Goal: Transaction & Acquisition: Purchase product/service

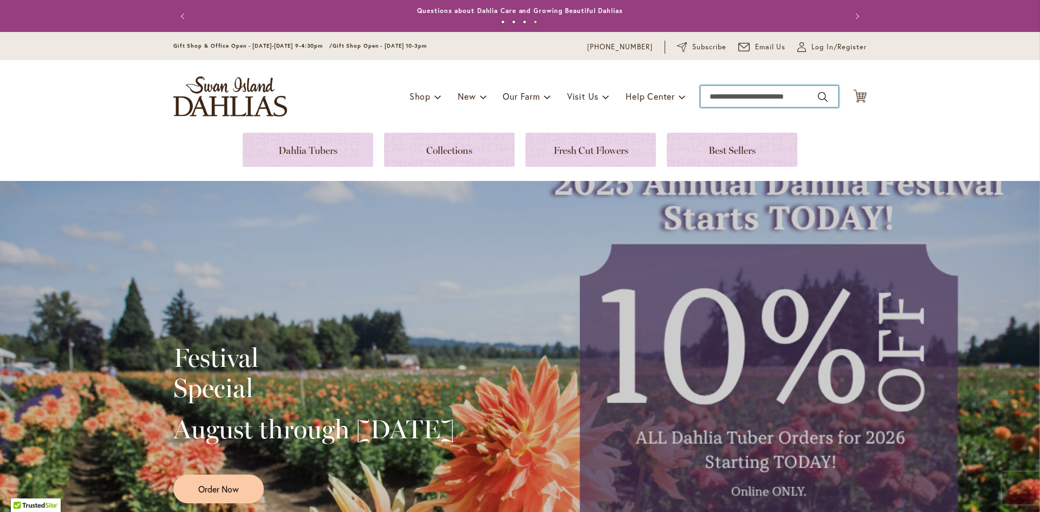
drag, startPoint x: 741, startPoint y: 94, endPoint x: 749, endPoint y: 100, distance: 10.0
click at [744, 95] on input "Search" at bounding box center [769, 97] width 138 height 22
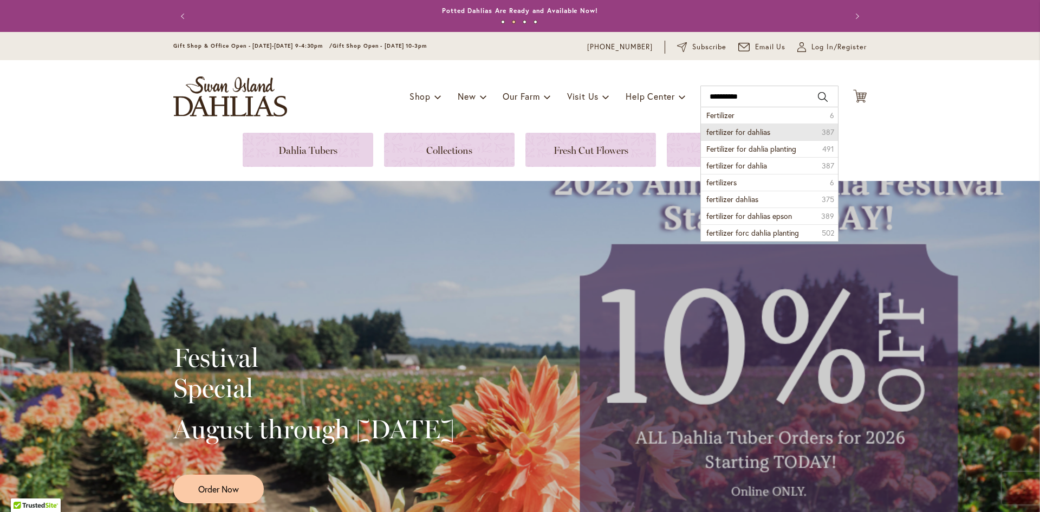
click at [757, 134] on span "fertilizer for dahlias" at bounding box center [738, 132] width 64 height 10
type input "**********"
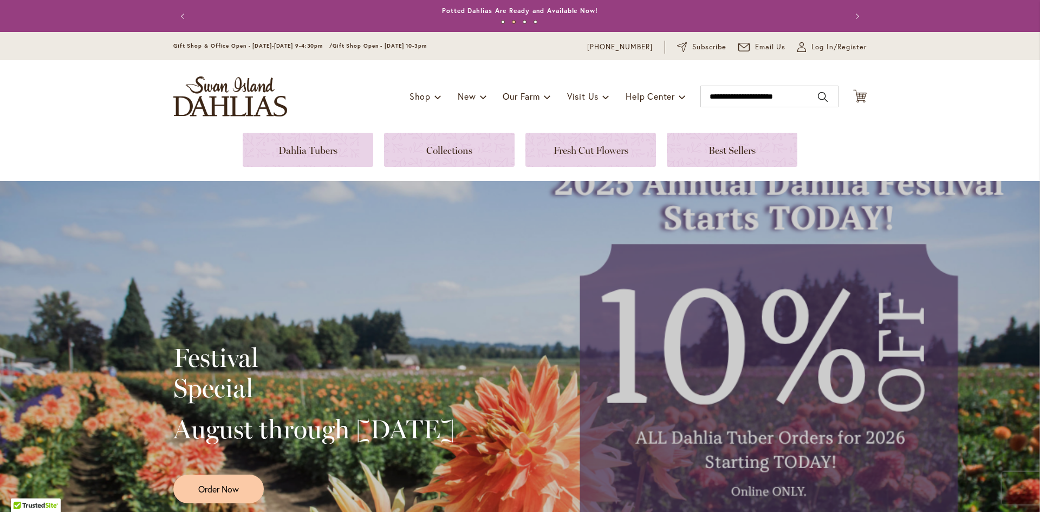
click at [820, 97] on button "Search" at bounding box center [823, 96] width 10 height 17
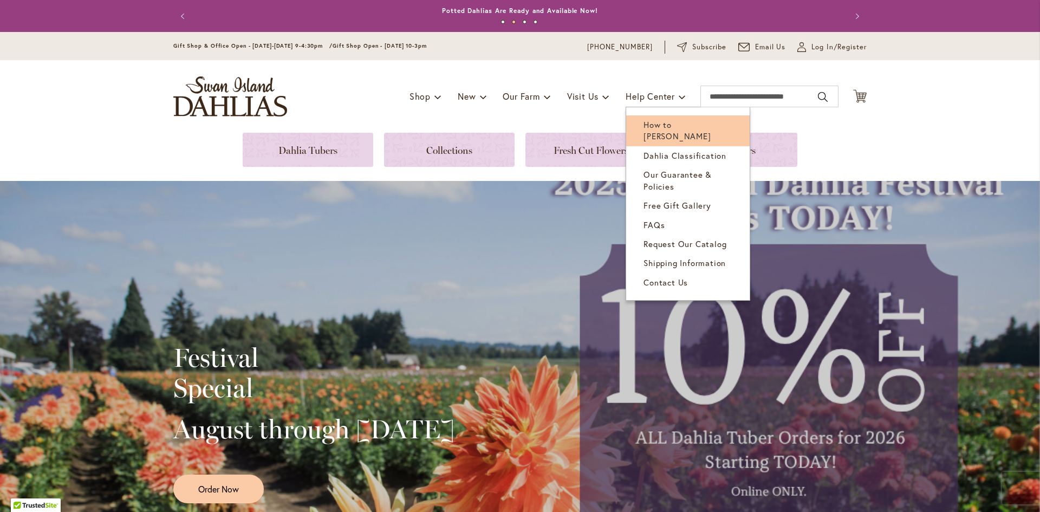
click at [671, 123] on span "How to [PERSON_NAME]" at bounding box center [676, 130] width 67 height 22
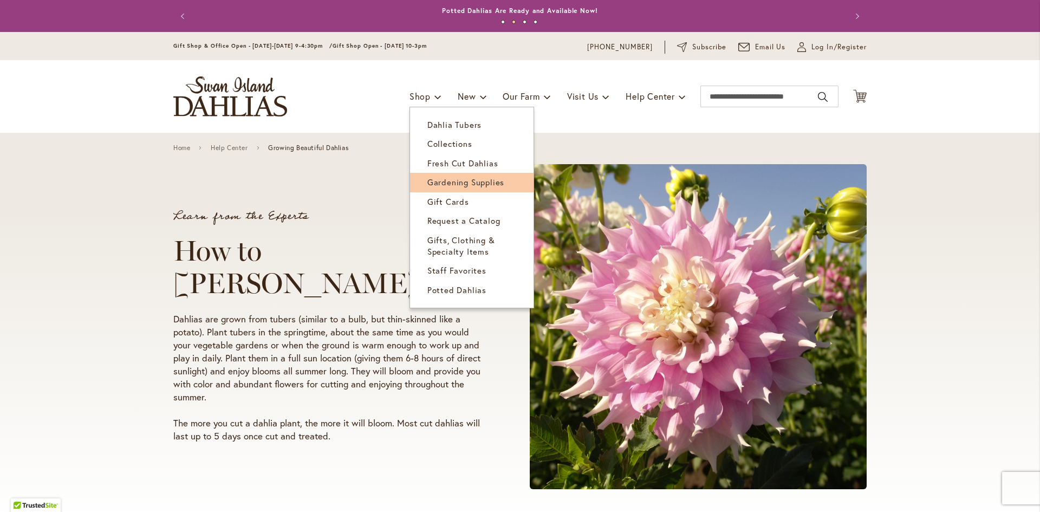
click at [453, 179] on span "Gardening Supplies" at bounding box center [465, 182] width 77 height 11
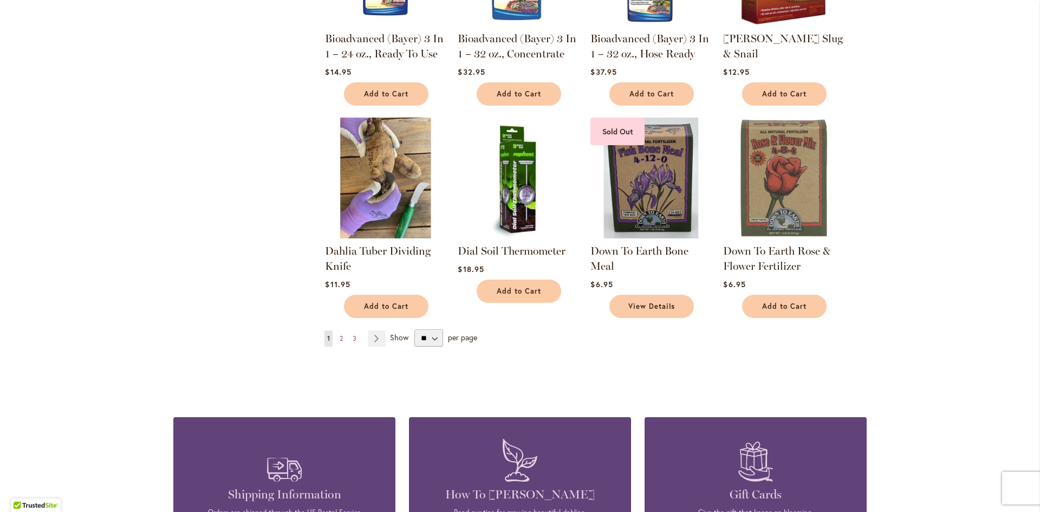
scroll to position [704, 0]
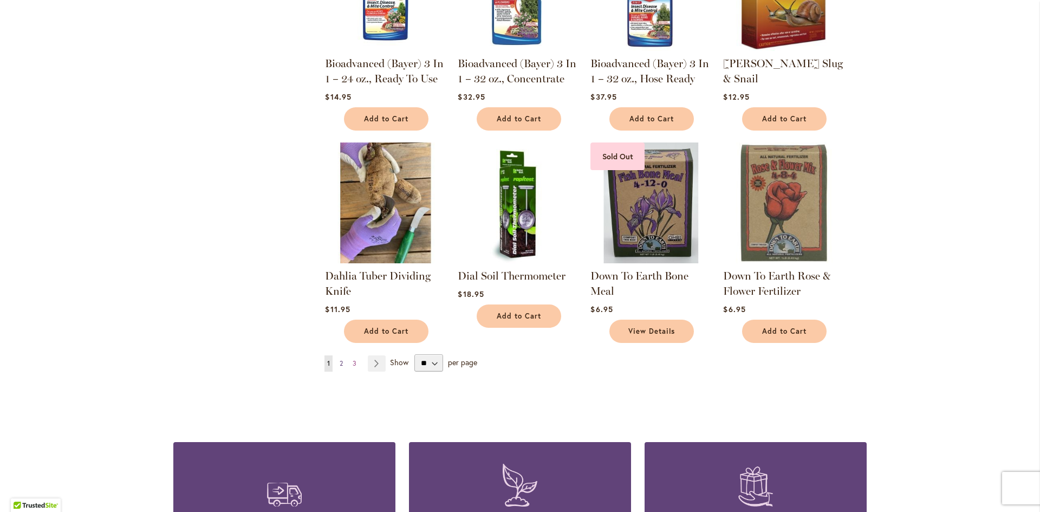
click at [340, 363] on span "2" at bounding box center [341, 363] width 3 height 8
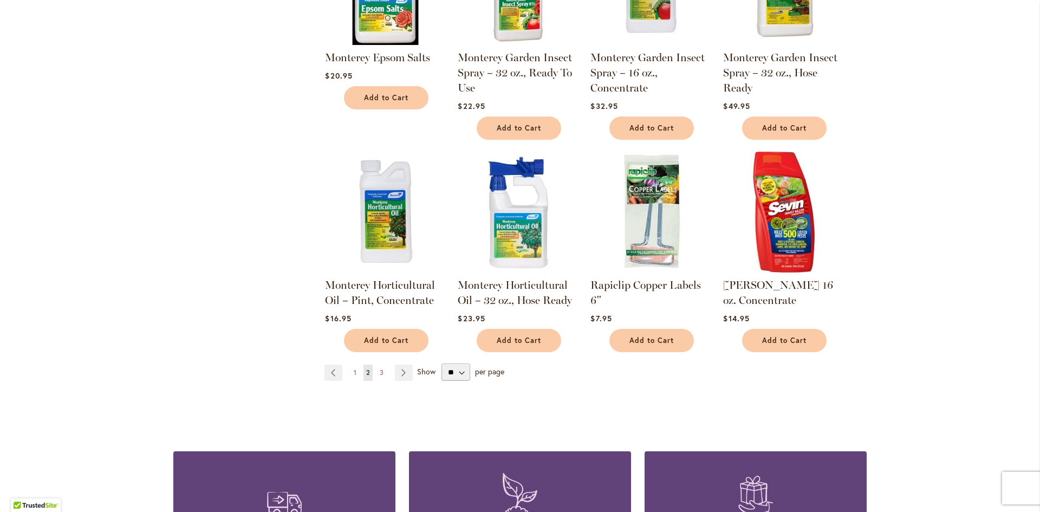
scroll to position [704, 0]
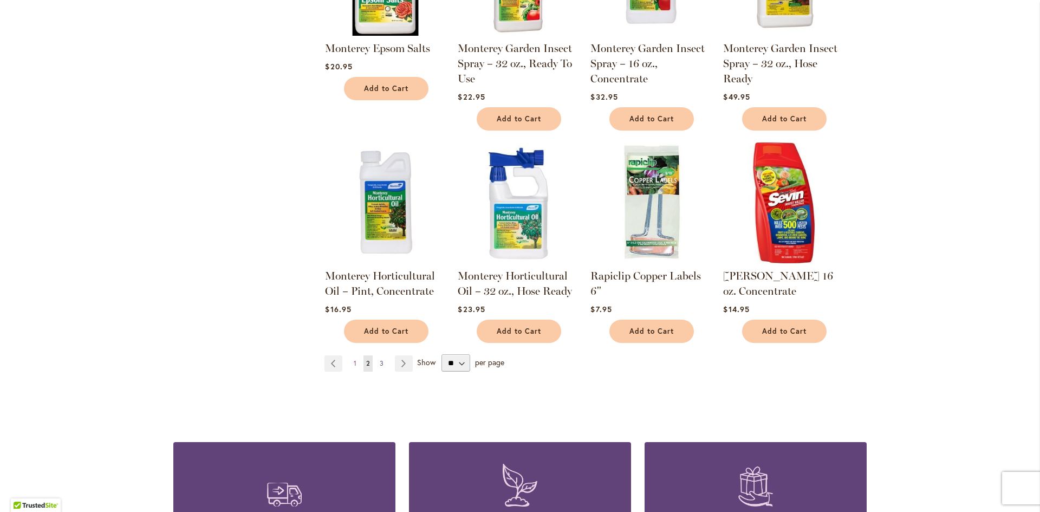
click at [380, 359] on span "3" at bounding box center [382, 363] width 4 height 8
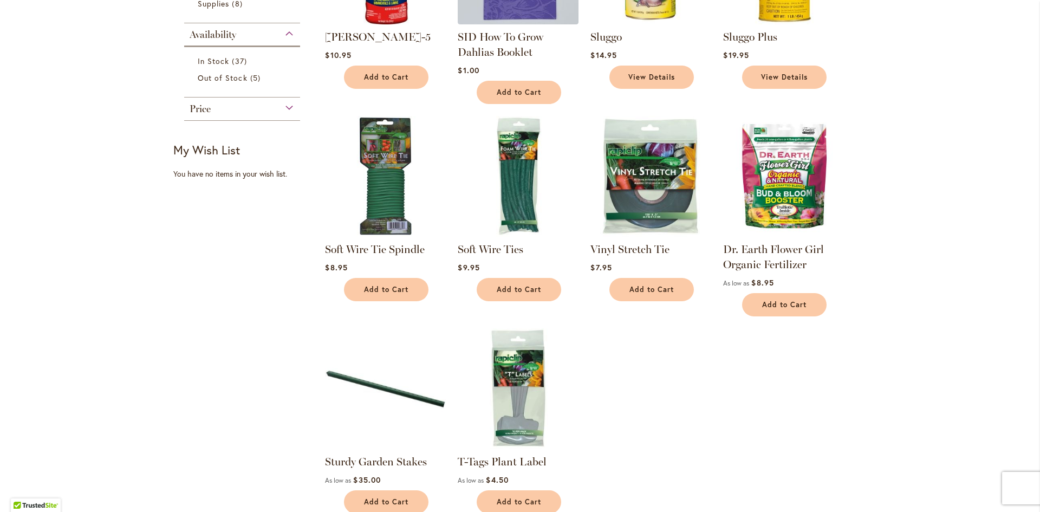
scroll to position [487, 0]
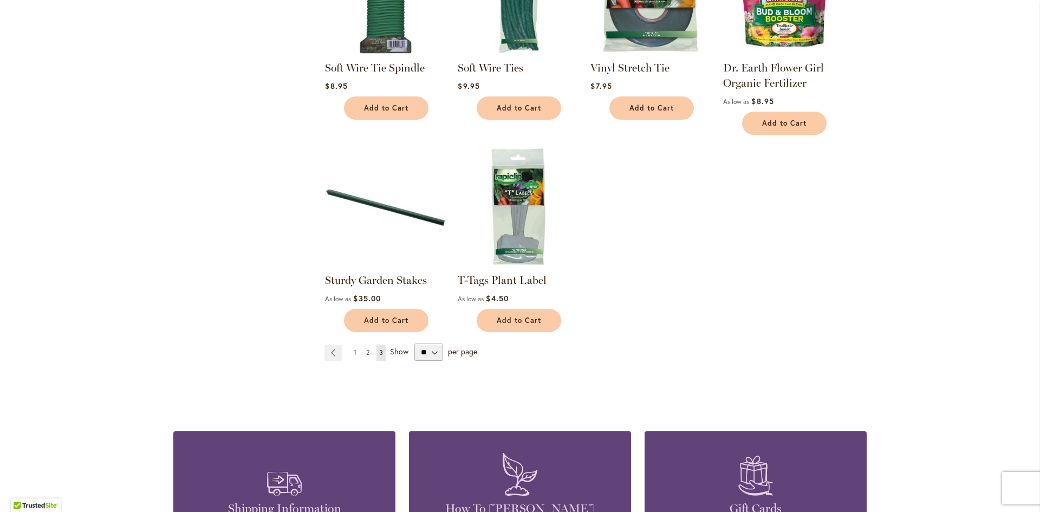
click at [366, 353] on span "2" at bounding box center [367, 352] width 3 height 8
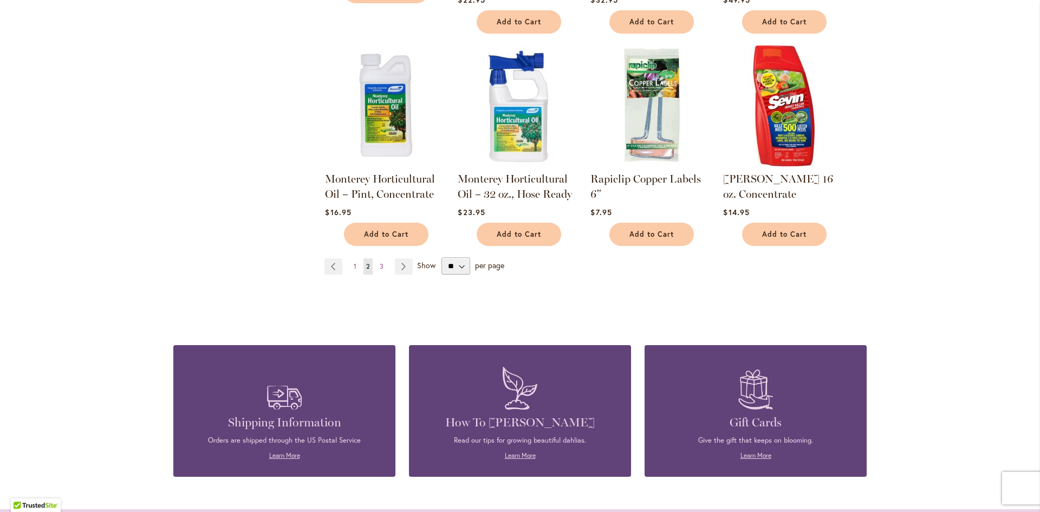
scroll to position [867, 0]
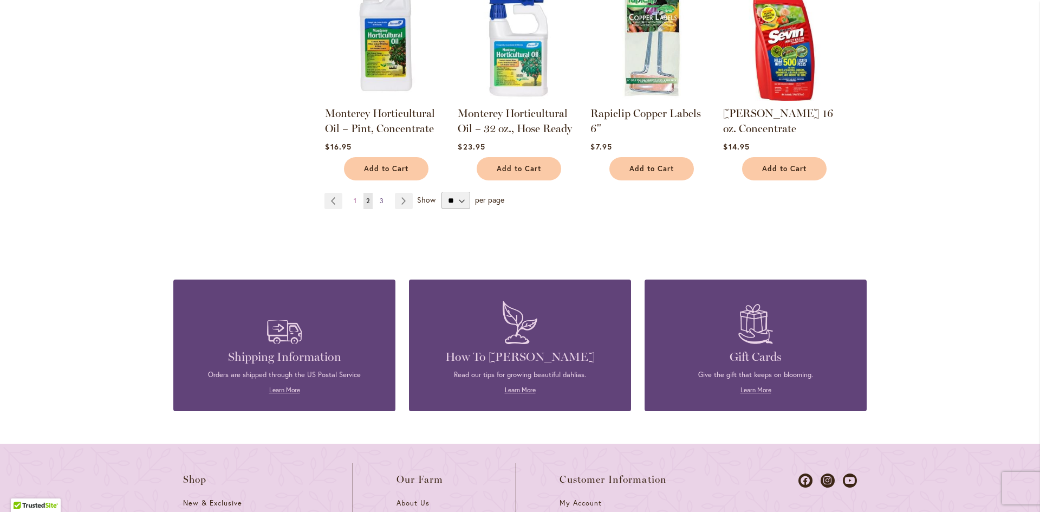
click at [380, 197] on span "3" at bounding box center [382, 201] width 4 height 8
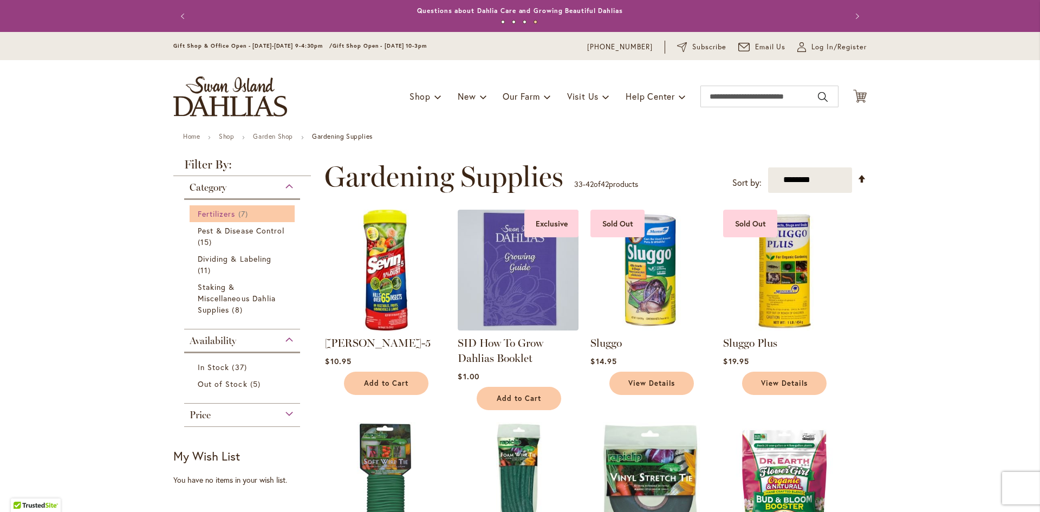
click at [222, 214] on span "Fertilizers" at bounding box center [217, 214] width 38 height 10
